Goal: Check status: Check status

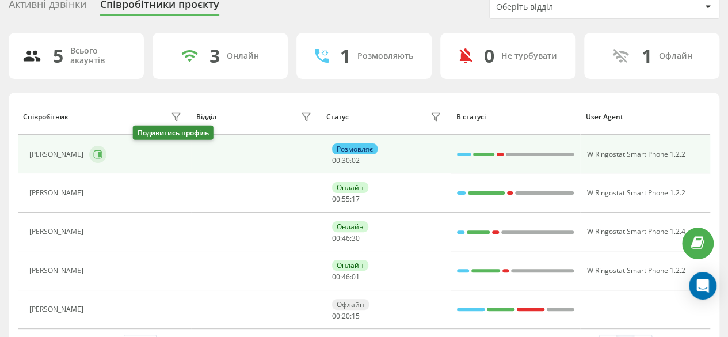
click at [102, 150] on icon at bounding box center [97, 154] width 9 height 9
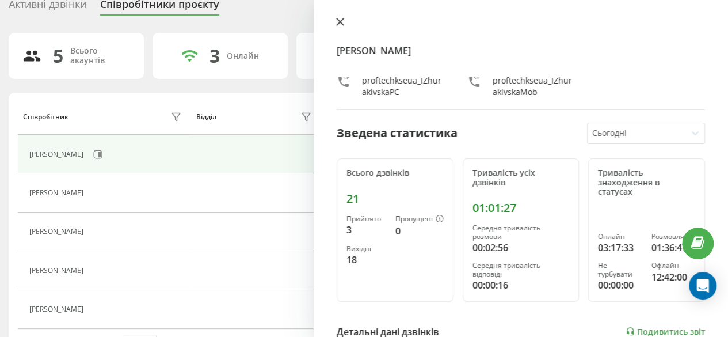
click at [340, 17] on button at bounding box center [340, 22] width 15 height 11
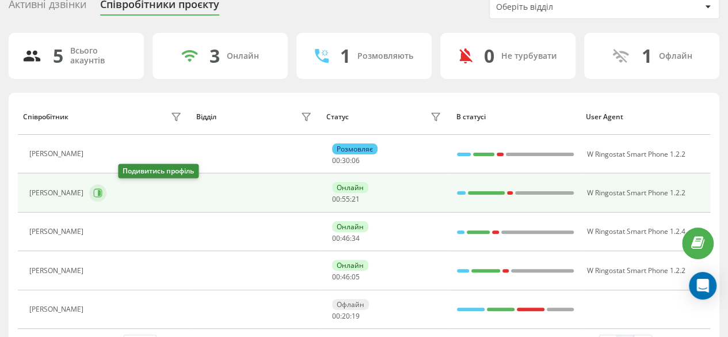
click at [102, 193] on icon at bounding box center [98, 193] width 9 height 9
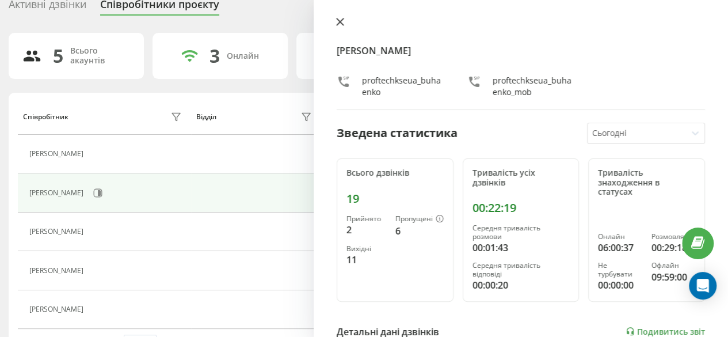
click at [341, 25] on icon at bounding box center [340, 22] width 8 height 8
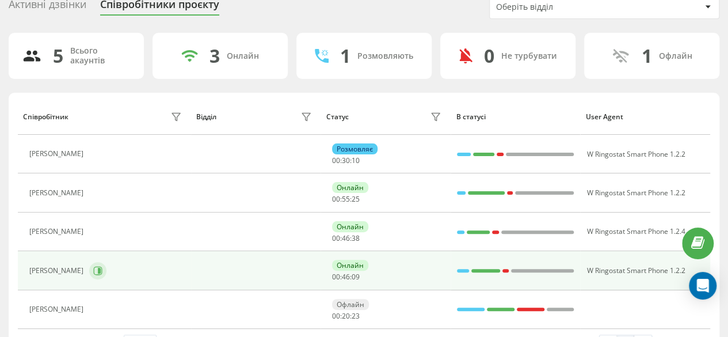
click at [98, 273] on button at bounding box center [97, 270] width 17 height 17
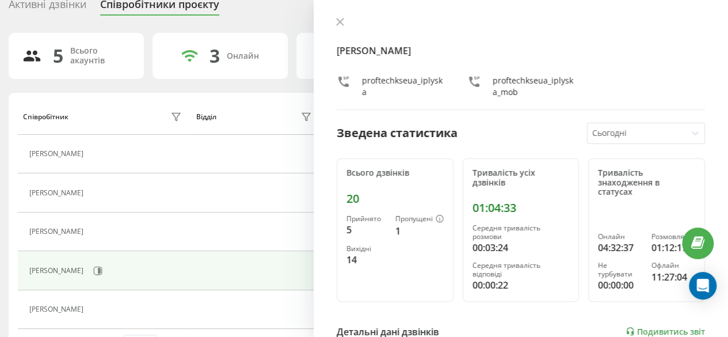
click at [341, 32] on div "[PERSON_NAME] proftechkseua_iplyska proftechkseua_iplyska_mob" at bounding box center [521, 63] width 368 height 93
click at [340, 23] on icon at bounding box center [340, 22] width 8 height 8
